Goal: Task Accomplishment & Management: Complete application form

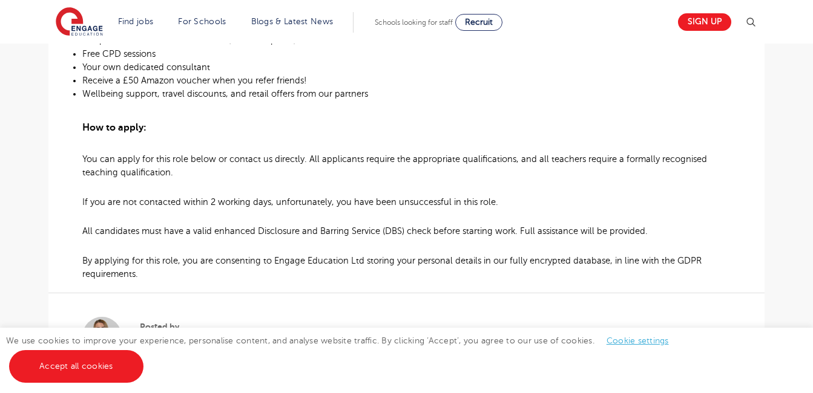
scroll to position [847, 0]
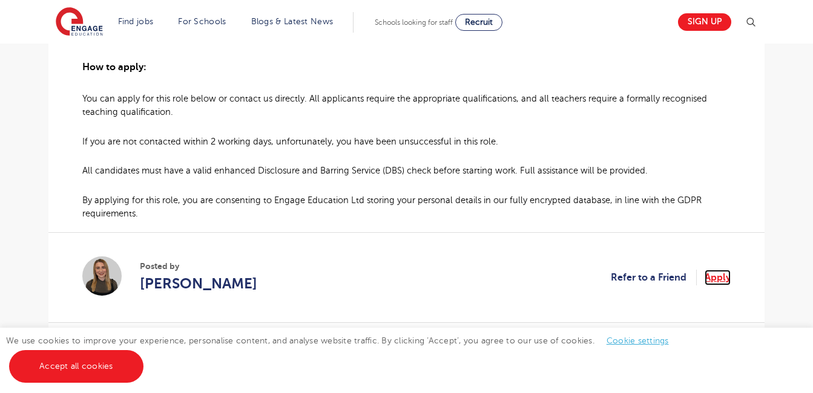
click at [709, 270] on link "Apply" at bounding box center [718, 278] width 26 height 16
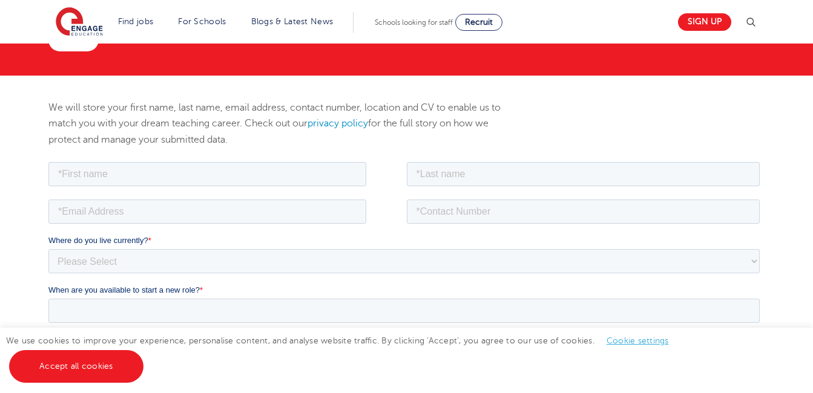
scroll to position [121, 0]
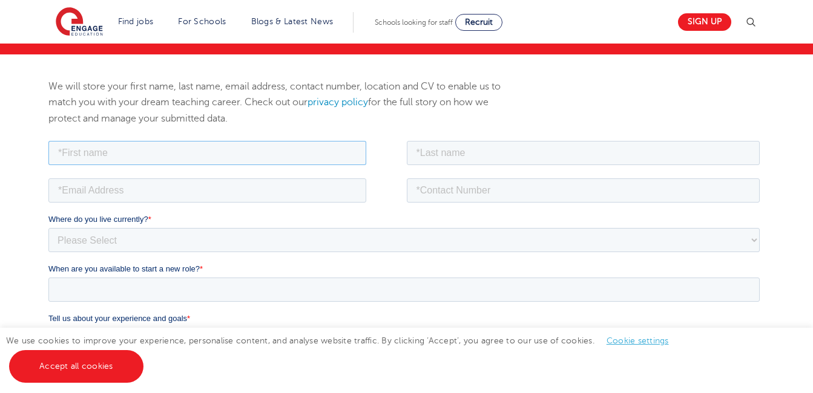
click at [302, 152] on input "text" at bounding box center [207, 152] width 318 height 24
type input "[PERSON_NAME]"
click at [502, 159] on input "text" at bounding box center [584, 152] width 354 height 24
type input "Faiclough"
click at [286, 189] on input "email" at bounding box center [207, 190] width 318 height 24
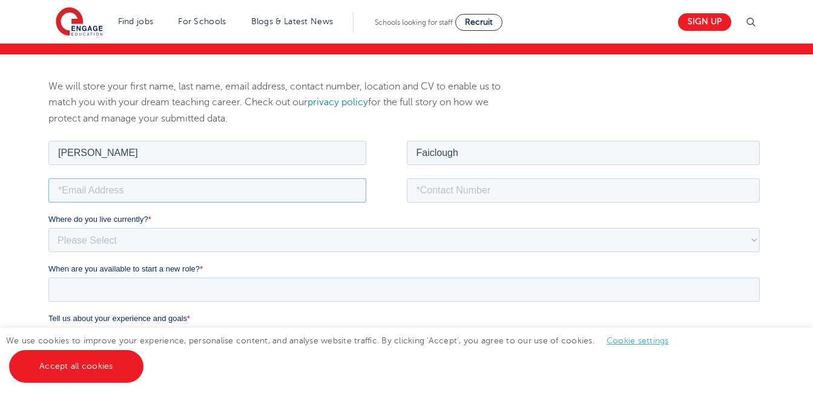
type input "pvzfairclough@outlook.com"
click at [446, 193] on input "tel" at bounding box center [584, 190] width 354 height 24
type input "+447958202711"
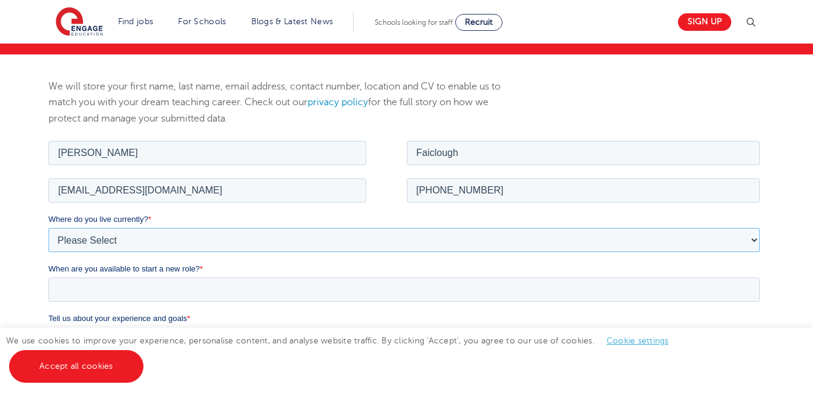
click at [303, 235] on select "Please Select UK Canada Ireland Australia New Zealand Europe USA South Africa J…" at bounding box center [403, 240] width 711 height 24
select select "UK"
click at [48, 228] on select "Please Select UK Canada Ireland Australia New Zealand Europe USA South Africa J…" at bounding box center [403, 240] width 711 height 24
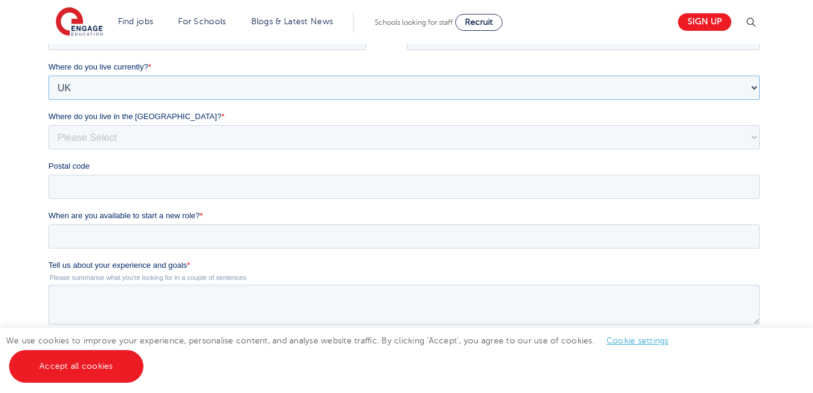
scroll to position [303, 0]
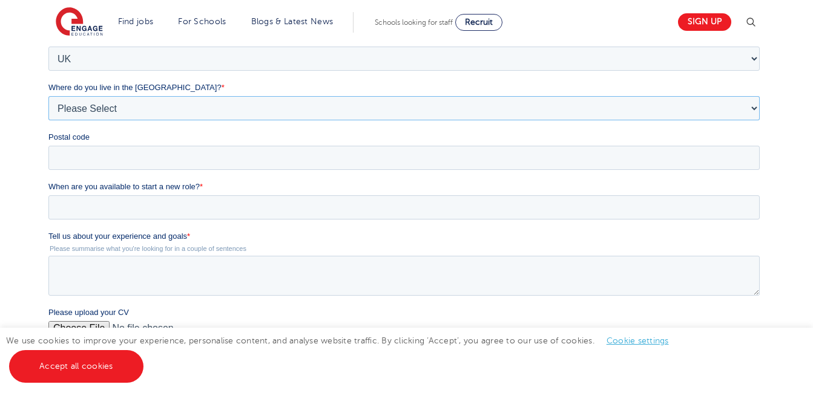
click at [274, 112] on select "Please Select Overseas Barnsley Bedfordshire Berkshire Bournemouth Bracknell Fo…" at bounding box center [403, 108] width 711 height 24
select select "[GEOGRAPHIC_DATA]"
click at [48, 120] on select "Please Select Overseas Barnsley Bedfordshire Berkshire Bournemouth Bracknell Fo…" at bounding box center [403, 108] width 711 height 24
click at [264, 153] on input "Postal code" at bounding box center [403, 158] width 711 height 24
type input "ls28 5tx"
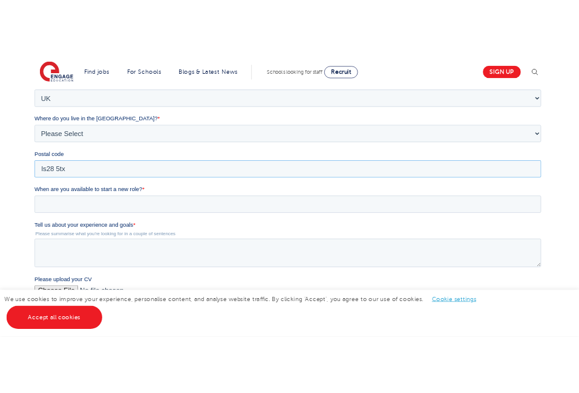
scroll to position [363, 0]
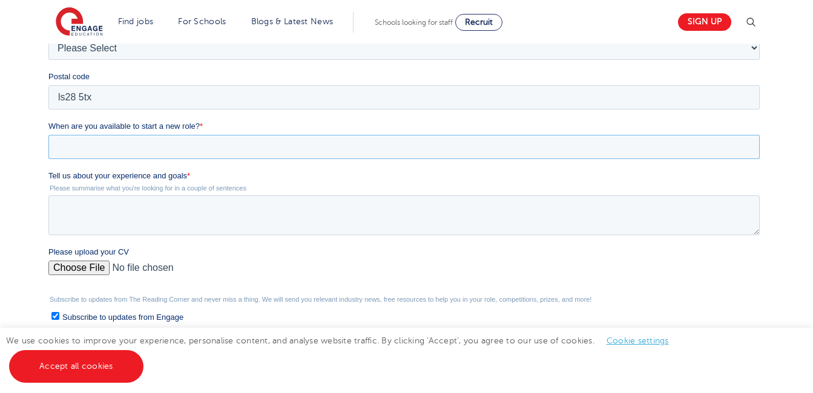
click at [231, 147] on input "When are you available to start a new role? *" at bounding box center [403, 147] width 711 height 24
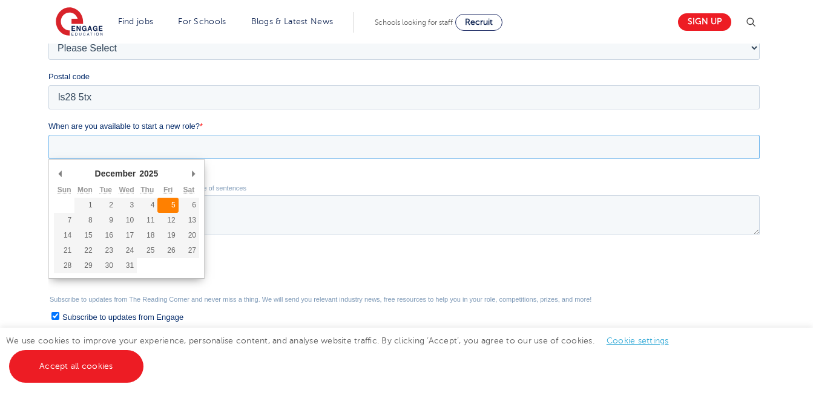
type div "2025-12-05"
type input "2025/12/05"
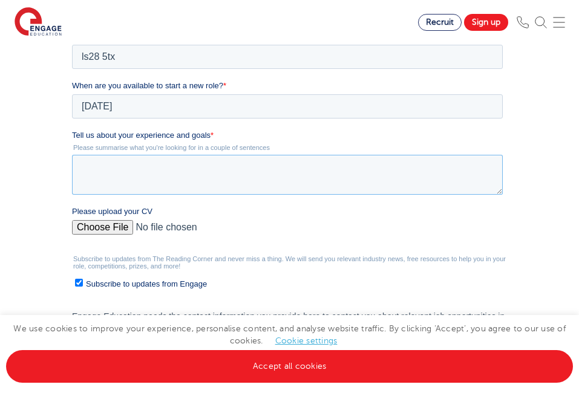
click at [185, 168] on textarea "Tell us about your experience and goals *" at bounding box center [286, 175] width 431 height 40
paste textarea "I’m seeking a Higher Level Teaching Assistant role where I can make a meaningfu…"
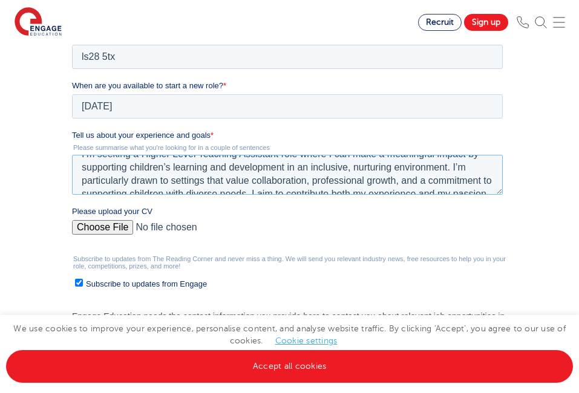
scroll to position [24, 0]
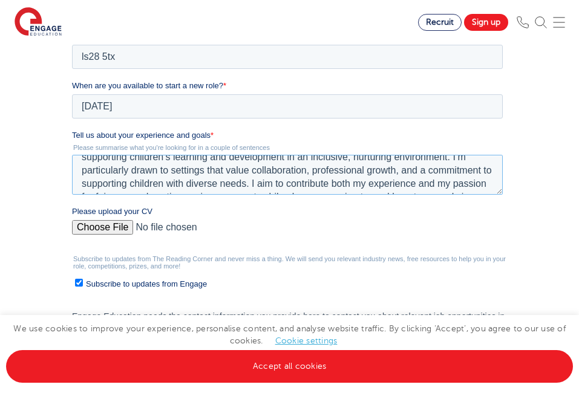
click at [254, 183] on textarea "I’m seeking a Higher Level Teaching Assistant role where I can make a meaningfu…" at bounding box center [286, 175] width 431 height 40
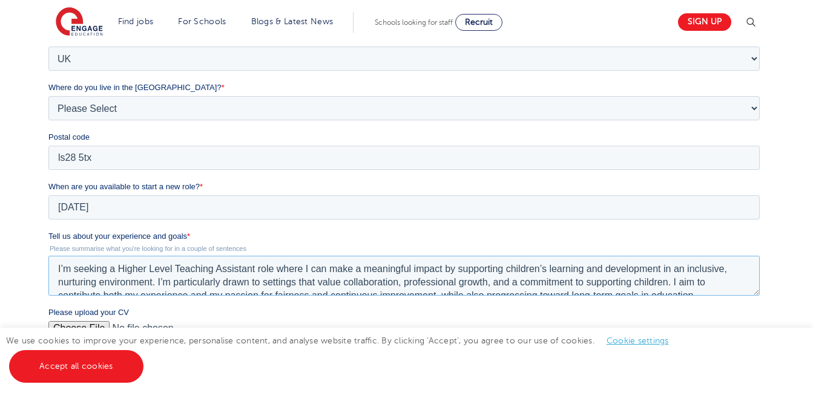
scroll to position [363, 0]
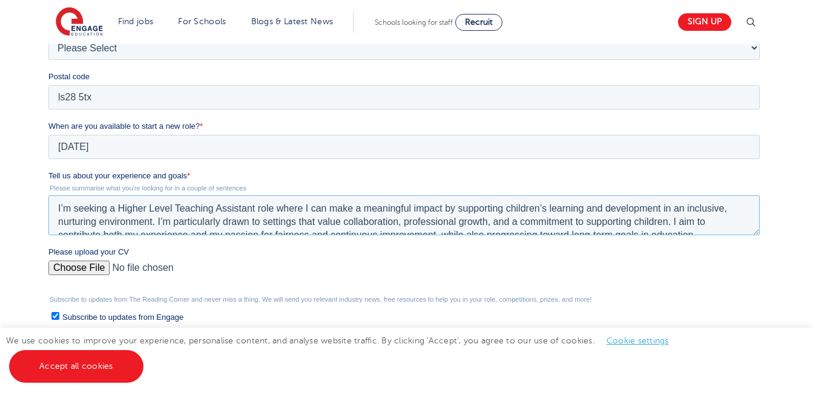
click at [53, 205] on textarea "I’m seeking a Higher Level Teaching Assistant role where I can make a meaningfu…" at bounding box center [403, 216] width 711 height 40
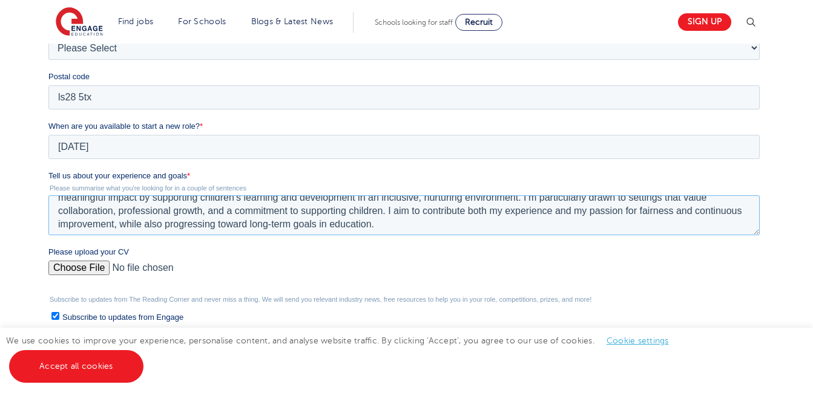
click at [208, 216] on textarea "Having spent that last 22+ years as a Nursery Nurse in a Primary School, I am n…" at bounding box center [403, 216] width 711 height 40
type textarea "Having spent that last 22+ years as a Nursery Nurse in a Primary School, I am n…"
click at [84, 269] on input "Please upload your CV" at bounding box center [403, 273] width 711 height 24
type input "C:\fakepath\Vicky CV 2025 final.pdf"
click at [58, 317] on input "Subscribe to updates from Engage" at bounding box center [55, 316] width 8 height 8
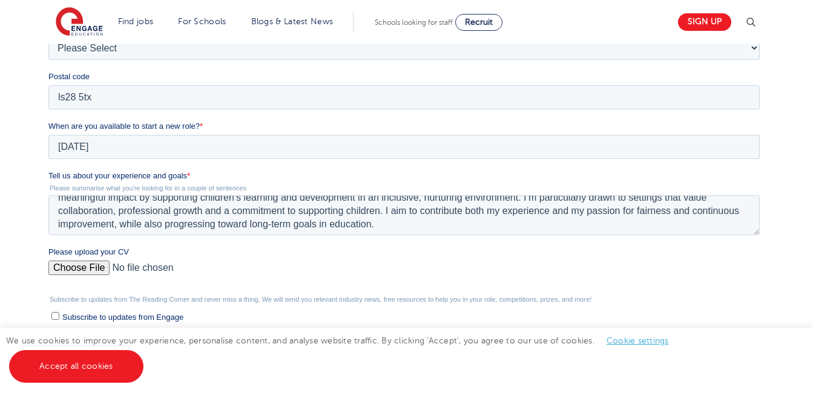
checkbox input "false"
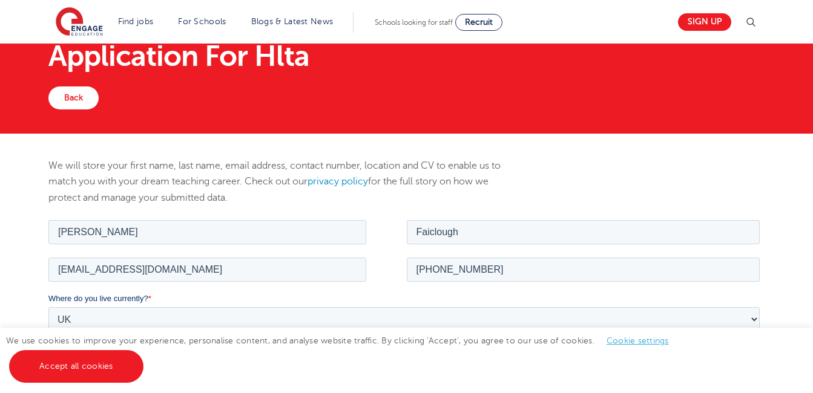
scroll to position [61, 0]
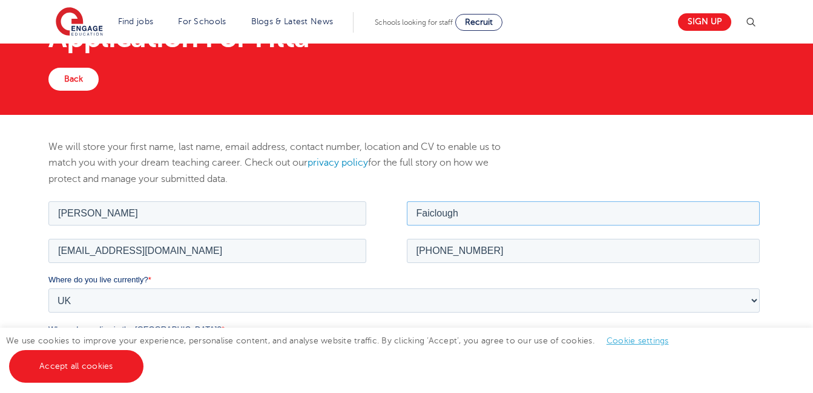
click at [425, 216] on input "Faiclough" at bounding box center [584, 213] width 354 height 24
type input "Fairclough"
click at [426, 274] on label "Where do you live currently? *" at bounding box center [406, 280] width 716 height 12
click at [426, 288] on select "Please Select UK Canada Ireland Australia New Zealand Europe USA South Africa J…" at bounding box center [403, 300] width 711 height 24
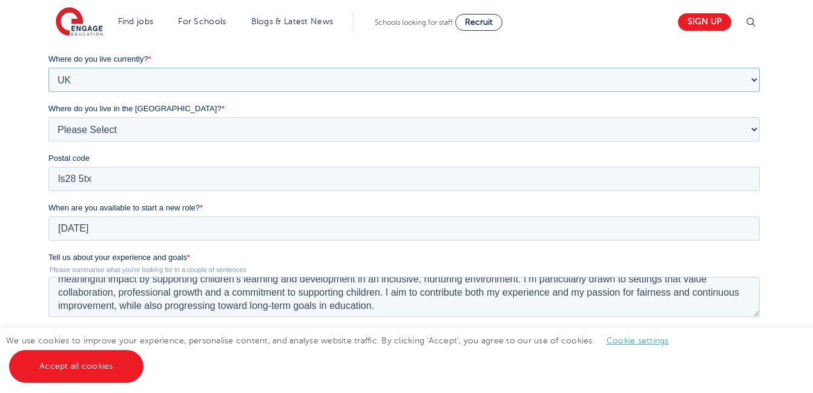
scroll to position [303, 0]
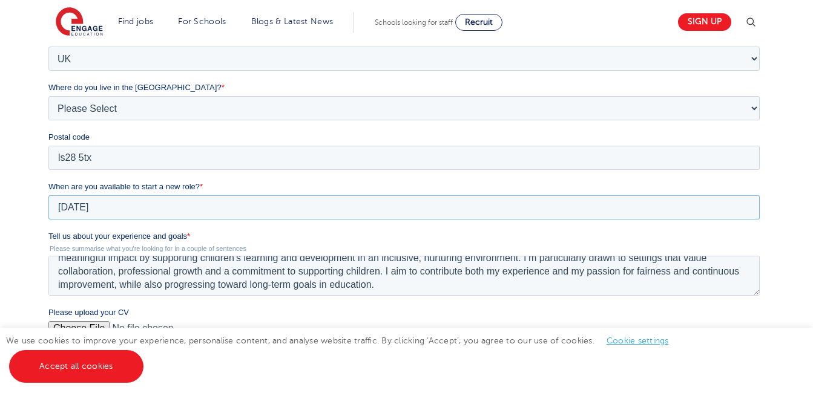
click at [229, 202] on input "2025/12/05" at bounding box center [403, 208] width 711 height 24
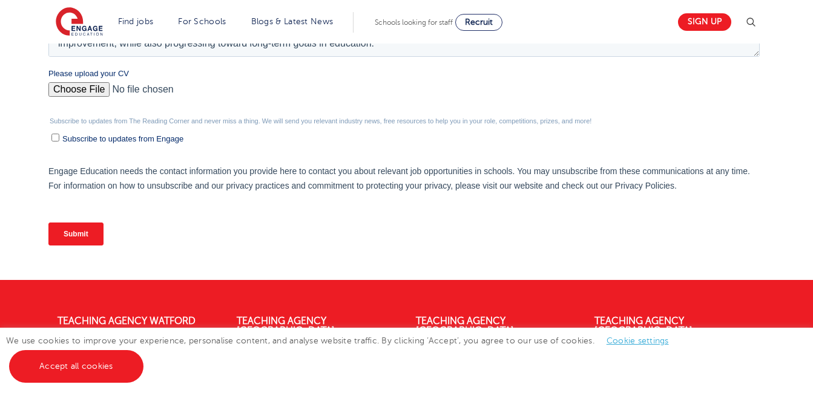
scroll to position [563, 0]
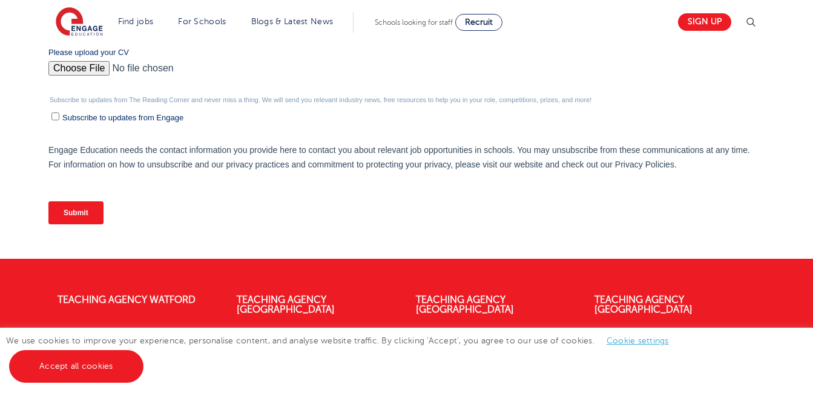
click at [74, 211] on input "Submit" at bounding box center [75, 213] width 55 height 23
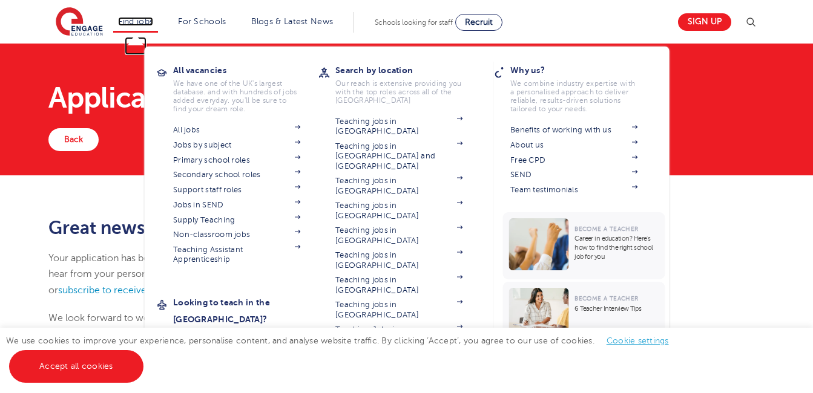
click at [143, 18] on link "Find jobs" at bounding box center [136, 21] width 36 height 9
click at [146, 17] on link "Find jobs" at bounding box center [136, 21] width 36 height 9
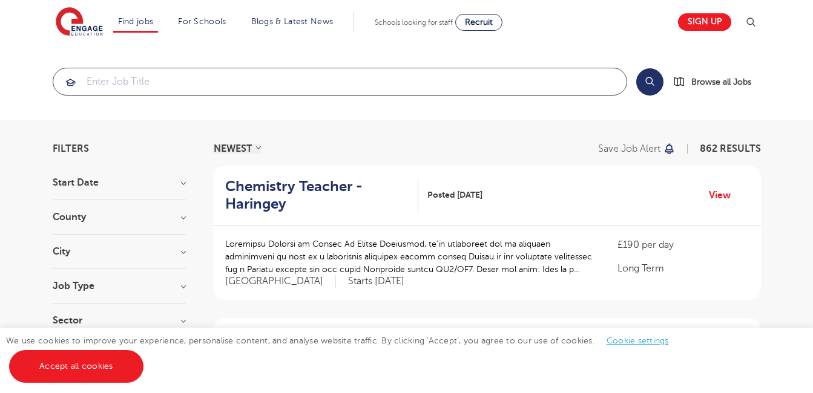
click at [151, 81] on input "search" at bounding box center [339, 81] width 573 height 27
paste input "interventions teaching assistant"
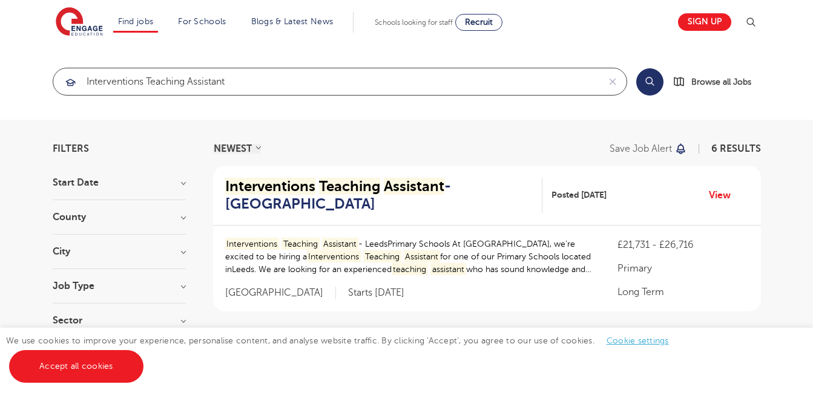
type input "interventions teaching assistant"
click button "Submit" at bounding box center [0, 0] width 0 height 0
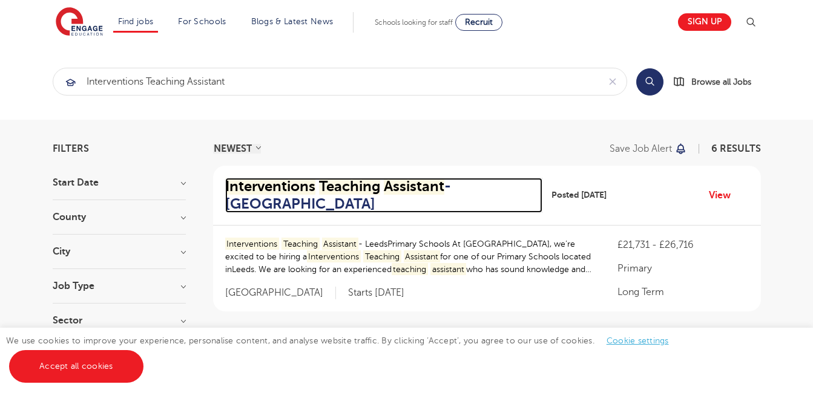
click at [295, 184] on mark "Interventions" at bounding box center [270, 186] width 90 height 17
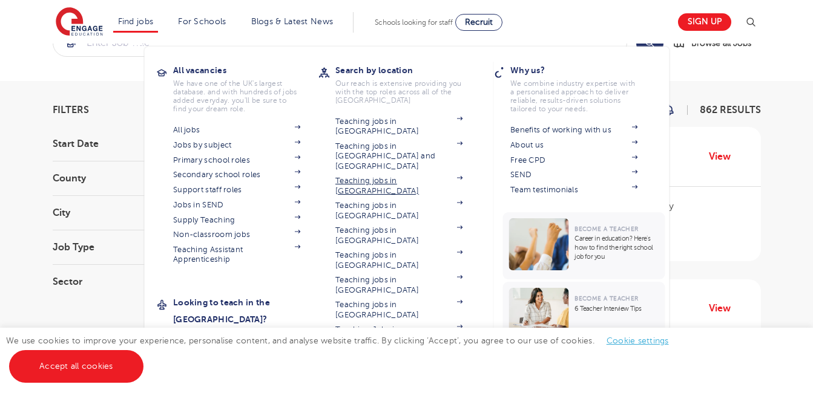
scroll to position [61, 0]
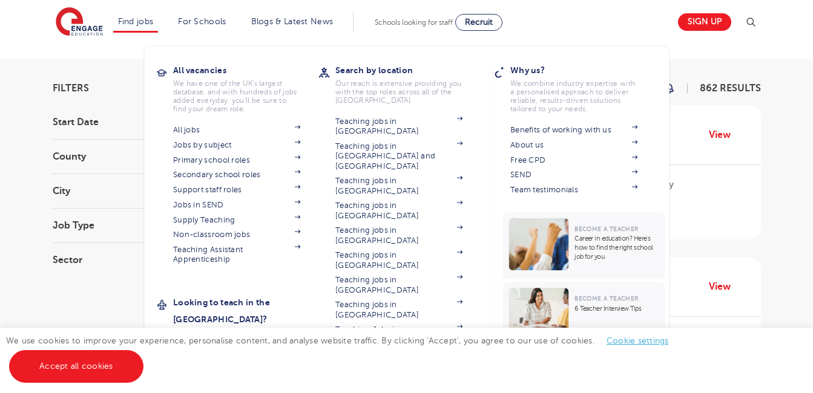
click at [407, 350] on link "Teaching jobs in [GEOGRAPHIC_DATA]" at bounding box center [398, 360] width 127 height 20
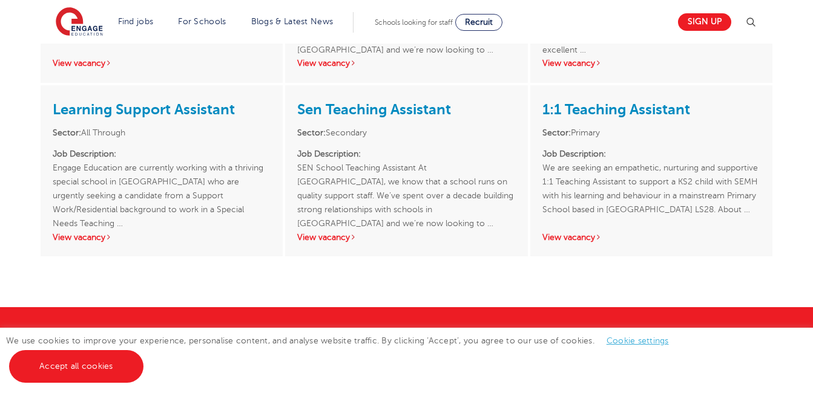
scroll to position [2568, 0]
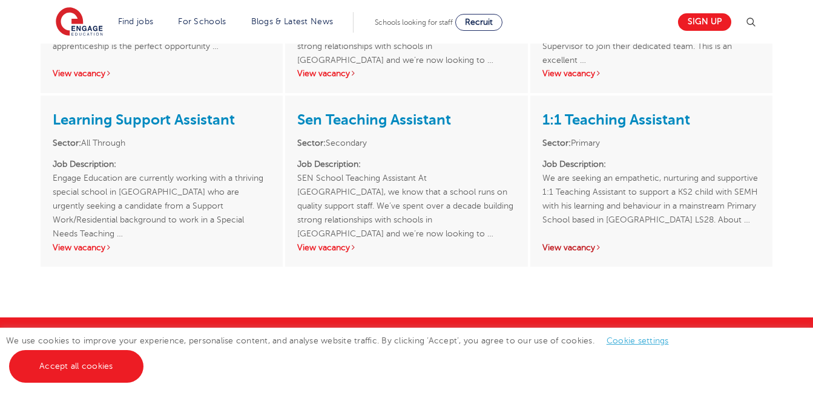
click at [573, 243] on link "View vacancy" at bounding box center [571, 247] width 59 height 9
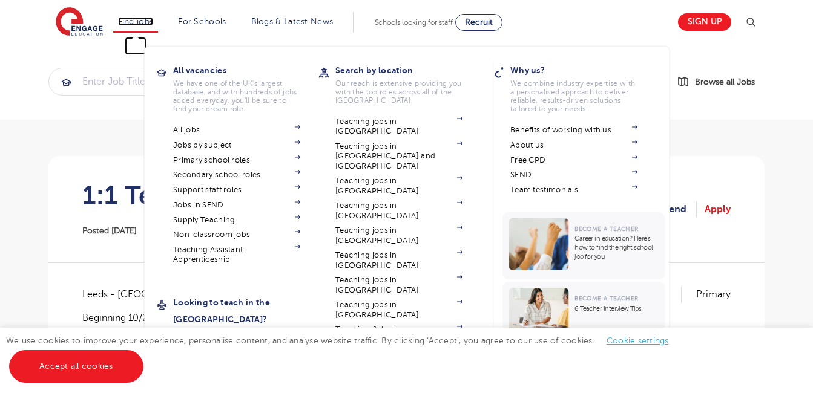
click at [147, 21] on link "Find jobs" at bounding box center [136, 21] width 36 height 9
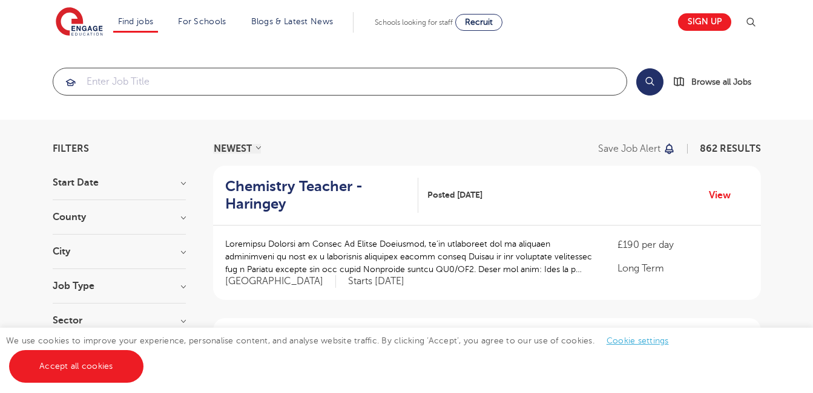
click at [127, 86] on input "search" at bounding box center [339, 81] width 573 height 27
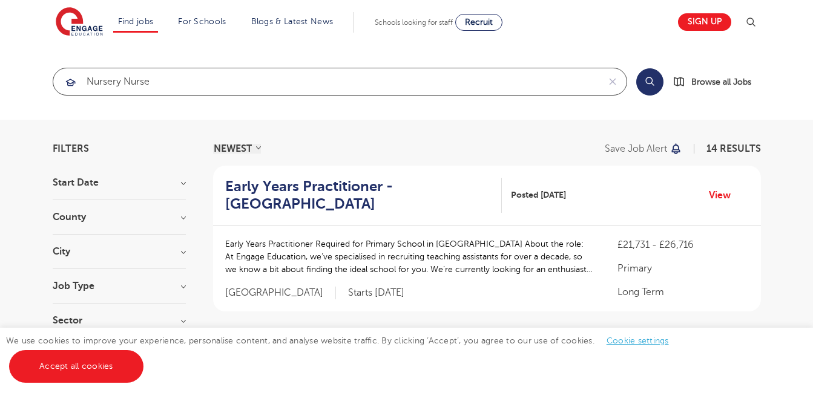
click button "Submit" at bounding box center [0, 0] width 0 height 0
click at [653, 83] on button "Search" at bounding box center [649, 81] width 27 height 27
click at [318, 79] on input "nursery nurse" at bounding box center [325, 81] width 545 height 27
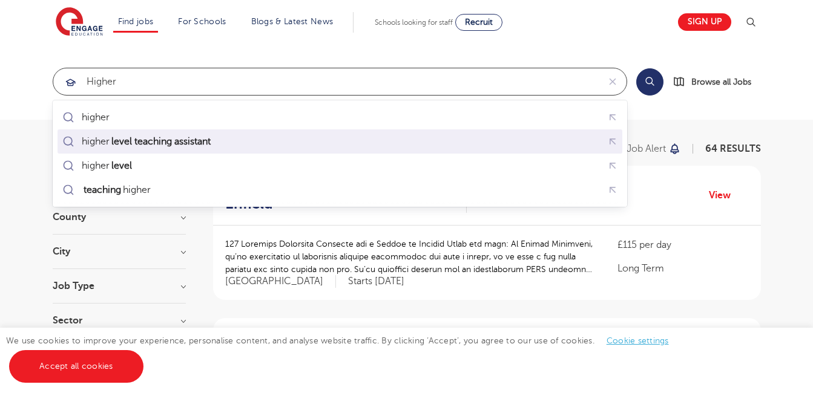
click at [160, 143] on mark "level teaching assistant" at bounding box center [161, 141] width 103 height 15
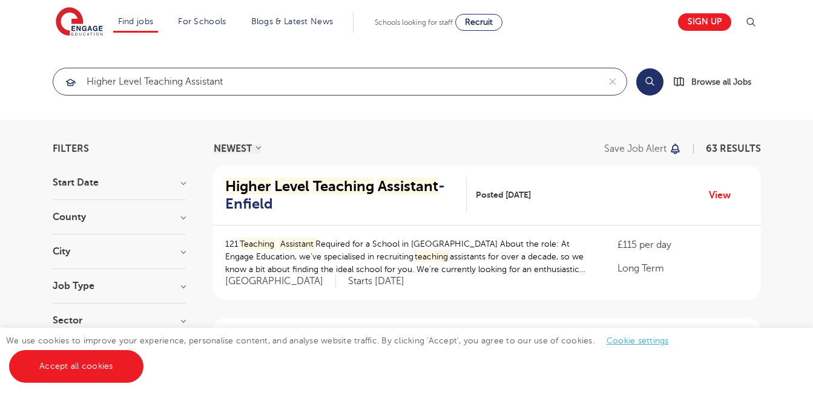
type input "higher level teaching assistant"
click at [157, 216] on h3 "County" at bounding box center [119, 217] width 133 height 10
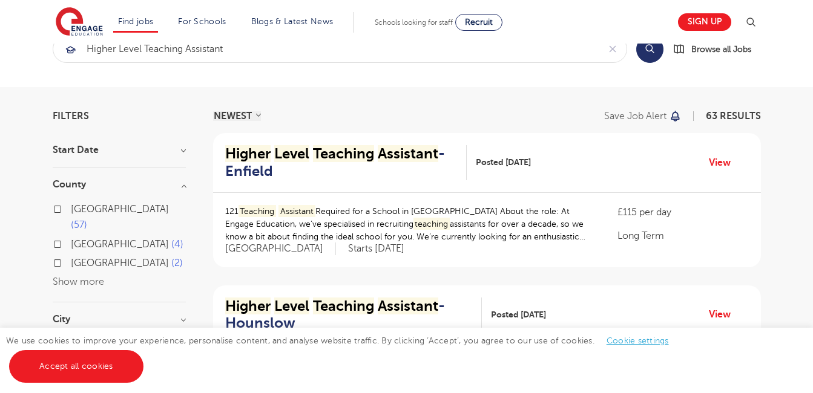
scroll to position [61, 0]
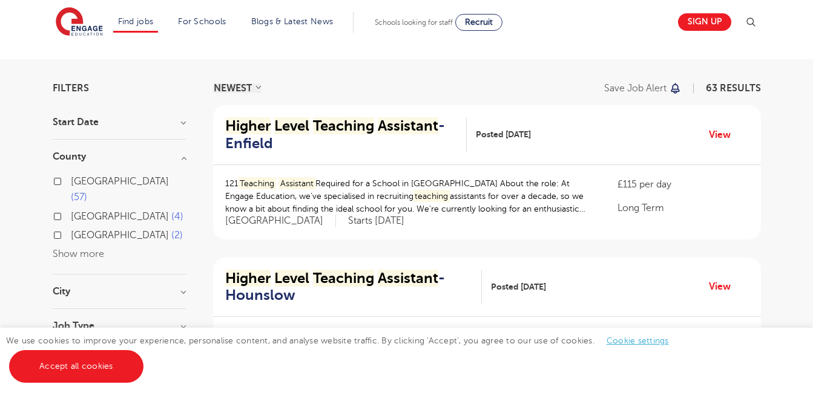
click at [53, 228] on div "Leeds 2" at bounding box center [119, 237] width 133 height 19
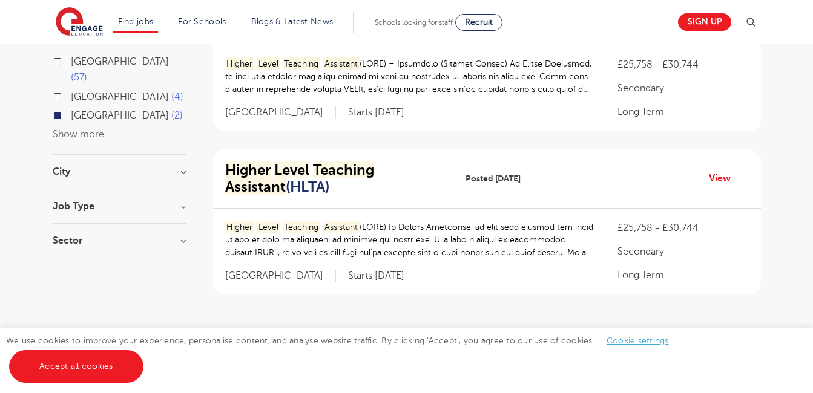
scroll to position [182, 0]
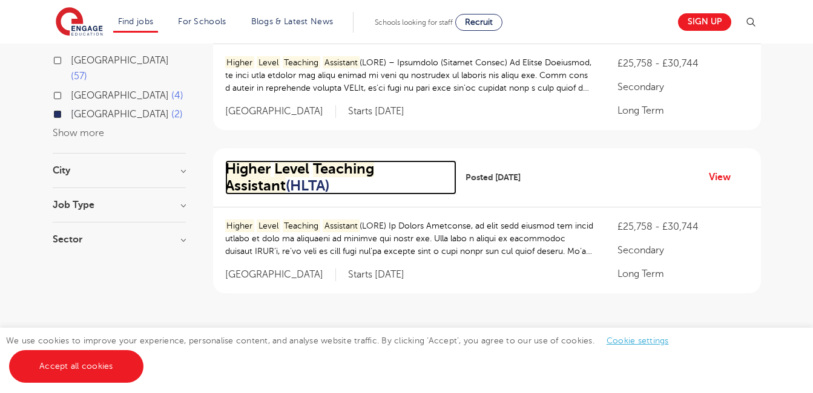
click at [329, 178] on h2 "Higher Level Teaching Assistant (HLTA)" at bounding box center [336, 177] width 222 height 35
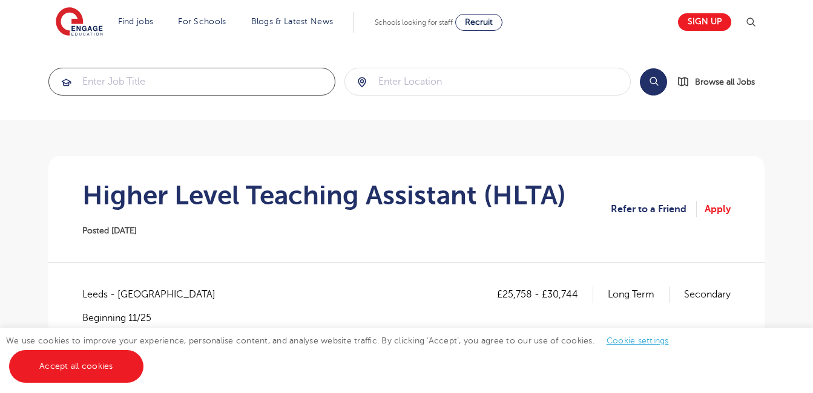
click at [206, 84] on input "search" at bounding box center [192, 81] width 286 height 27
type input "music"
click button "Submit" at bounding box center [0, 0] width 0 height 0
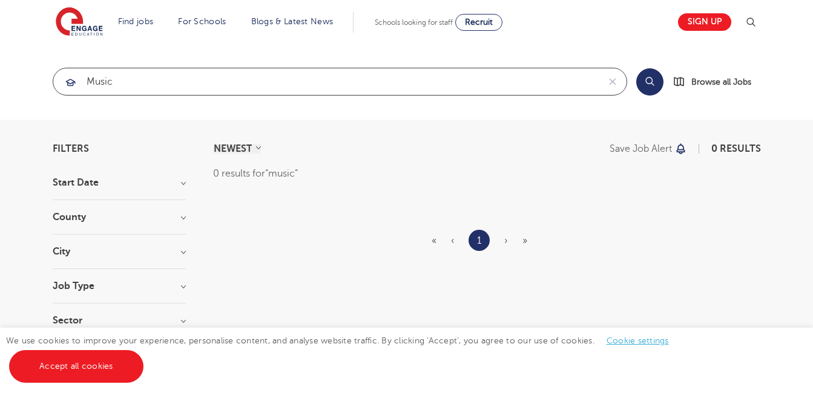
click at [177, 107] on section "music Search Browse all Jobs" at bounding box center [406, 82] width 813 height 76
click at [169, 76] on input "music" at bounding box center [325, 81] width 545 height 27
click at [169, 78] on input "music" at bounding box center [325, 81] width 545 height 27
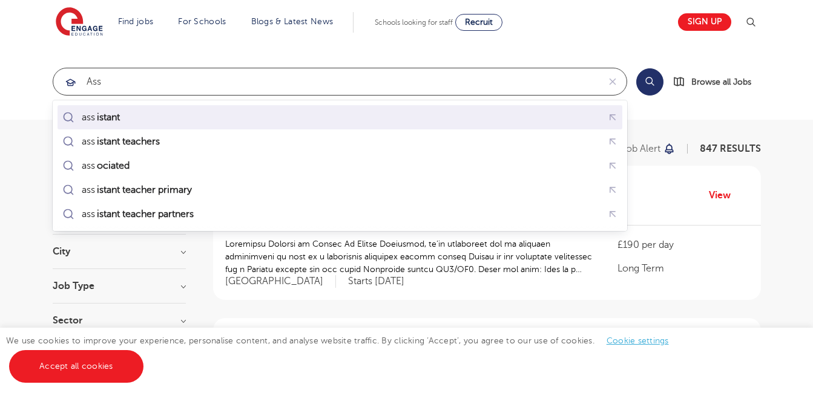
click at [138, 128] on li "ass istant" at bounding box center [340, 117] width 565 height 24
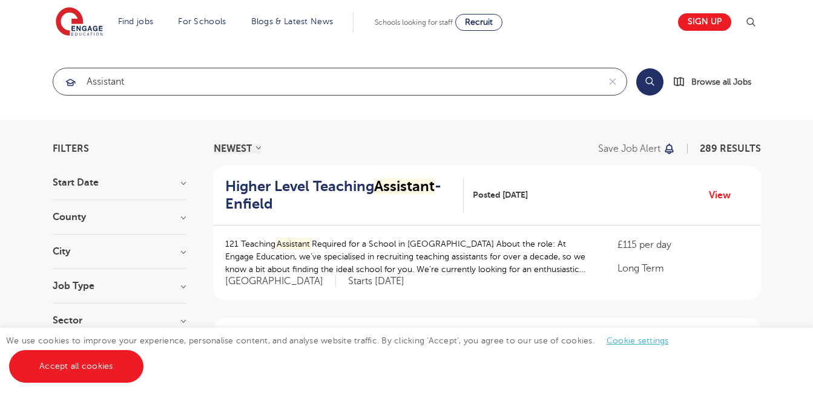
type input "assistant"
click at [632, 81] on section "assistant Search Browse all Jobs" at bounding box center [407, 82] width 708 height 28
click at [644, 90] on button "Search" at bounding box center [649, 81] width 27 height 27
click at [654, 85] on button "Search" at bounding box center [649, 81] width 27 height 27
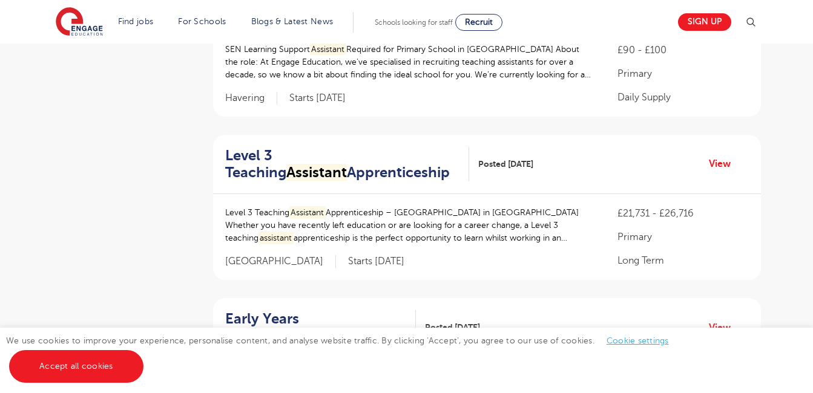
scroll to position [666, 0]
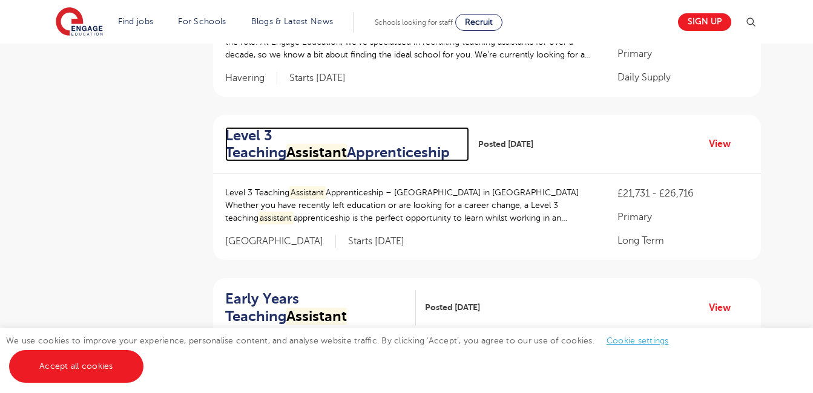
click at [279, 133] on h2 "Level 3 Teaching Assistant Apprenticeship" at bounding box center [342, 144] width 235 height 35
